Goal: Information Seeking & Learning: Learn about a topic

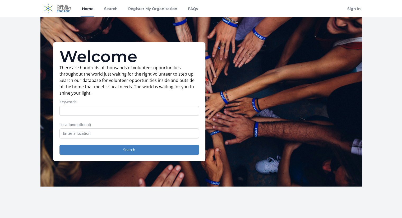
click at [73, 113] on input "Keywords" at bounding box center [130, 111] width 140 height 10
type input "nurse"
click at [71, 134] on input "text" at bounding box center [130, 134] width 140 height 10
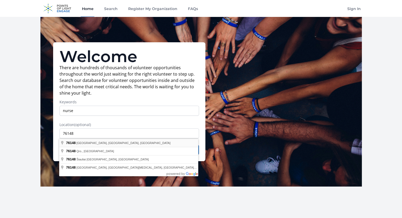
type input "[GEOGRAPHIC_DATA], [GEOGRAPHIC_DATA]"
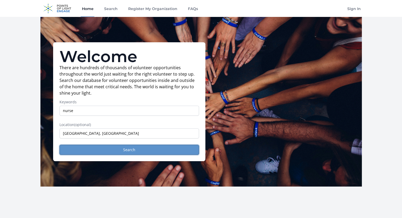
click at [91, 151] on button "Search" at bounding box center [130, 150] width 140 height 10
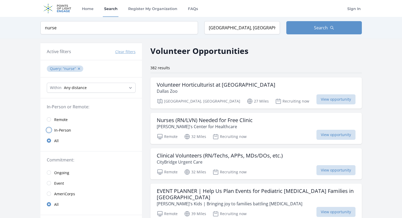
click at [48, 131] on input "radio" at bounding box center [49, 130] width 4 height 4
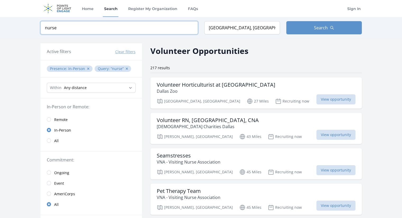
click at [63, 23] on input "nurse" at bounding box center [119, 27] width 158 height 13
type input "nursing"
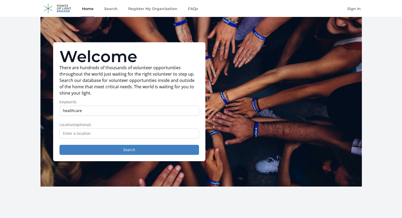
type input "healthcare"
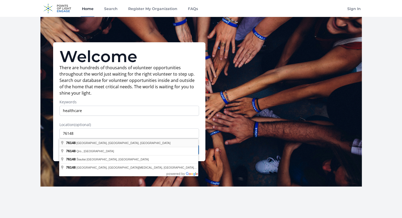
type input "[GEOGRAPHIC_DATA], [GEOGRAPHIC_DATA]"
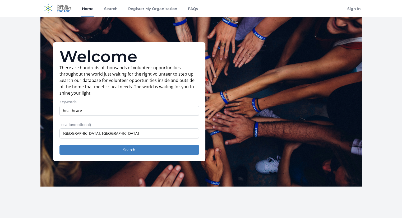
click at [77, 144] on form "Keywords healthcare Location (optional) [GEOGRAPHIC_DATA], [GEOGRAPHIC_DATA], […" at bounding box center [130, 127] width 140 height 56
click at [132, 150] on button "Search" at bounding box center [130, 150] width 140 height 10
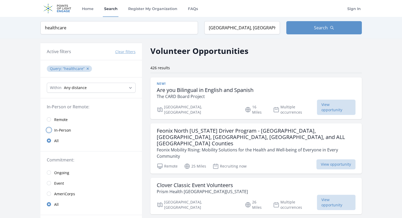
click at [49, 130] on input "radio" at bounding box center [49, 130] width 4 height 4
